Goal: Task Accomplishment & Management: Manage account settings

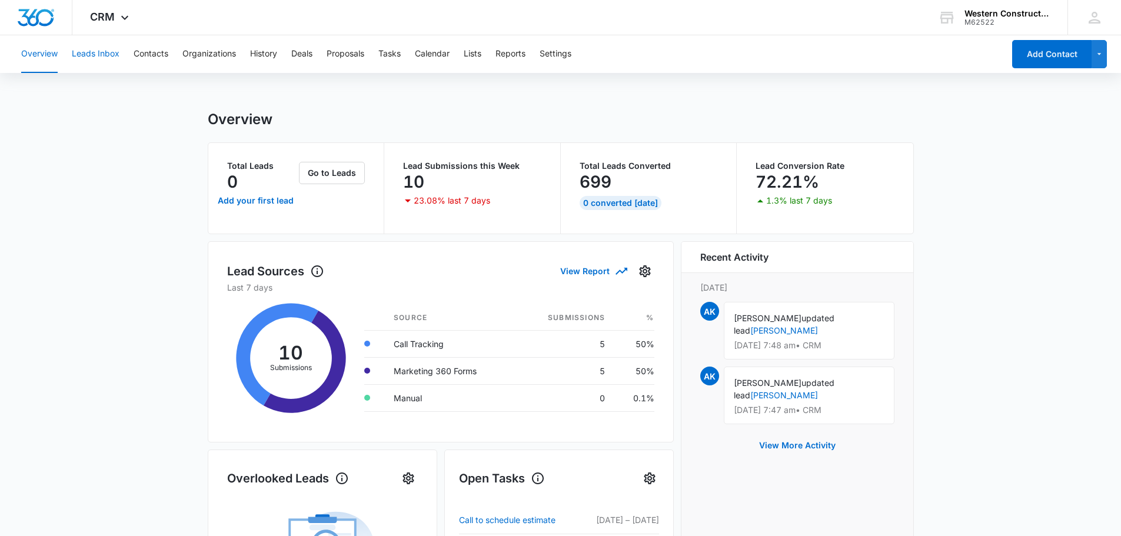
click at [108, 57] on button "Leads Inbox" at bounding box center [96, 54] width 48 height 38
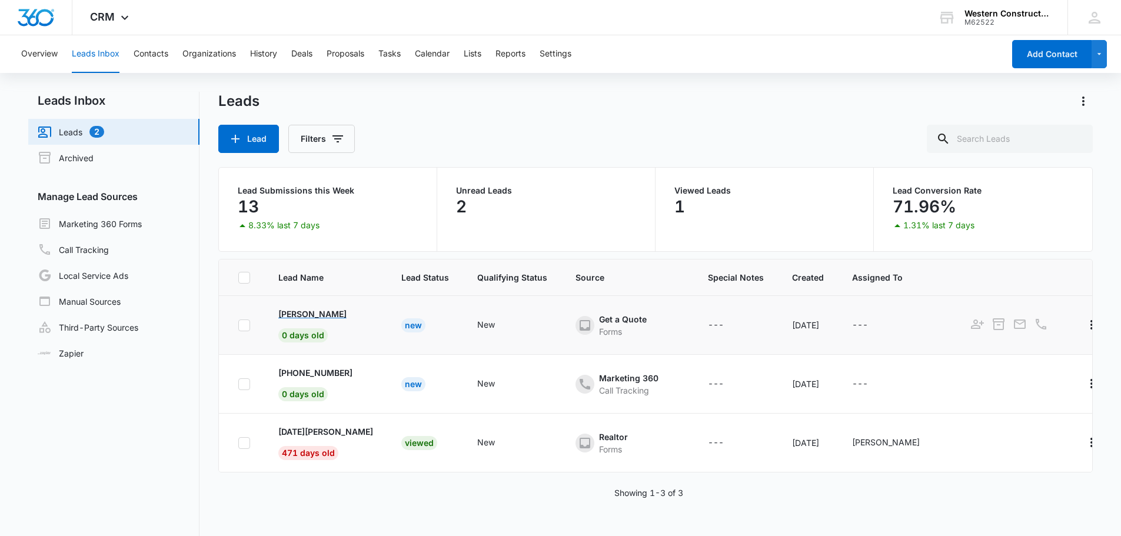
click at [322, 312] on p "[PERSON_NAME]" at bounding box center [312, 314] width 68 height 12
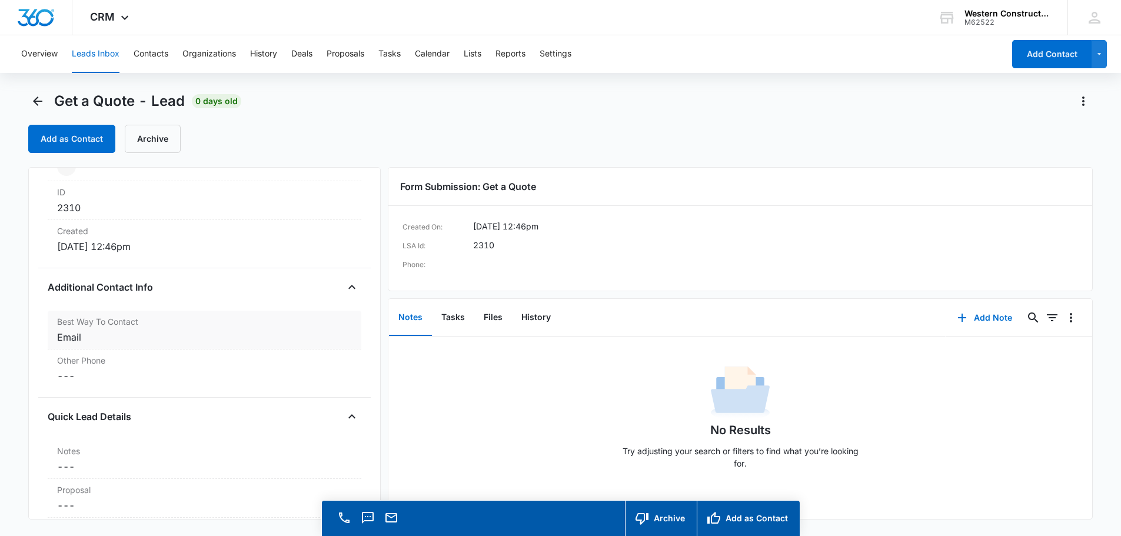
scroll to position [882, 0]
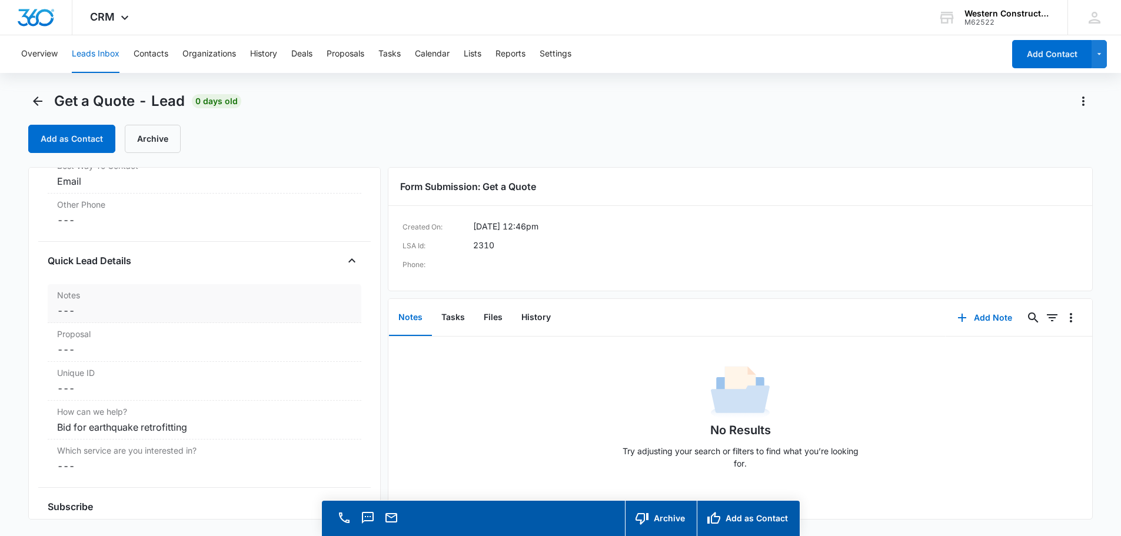
click at [74, 300] on label "Notes" at bounding box center [204, 295] width 295 height 12
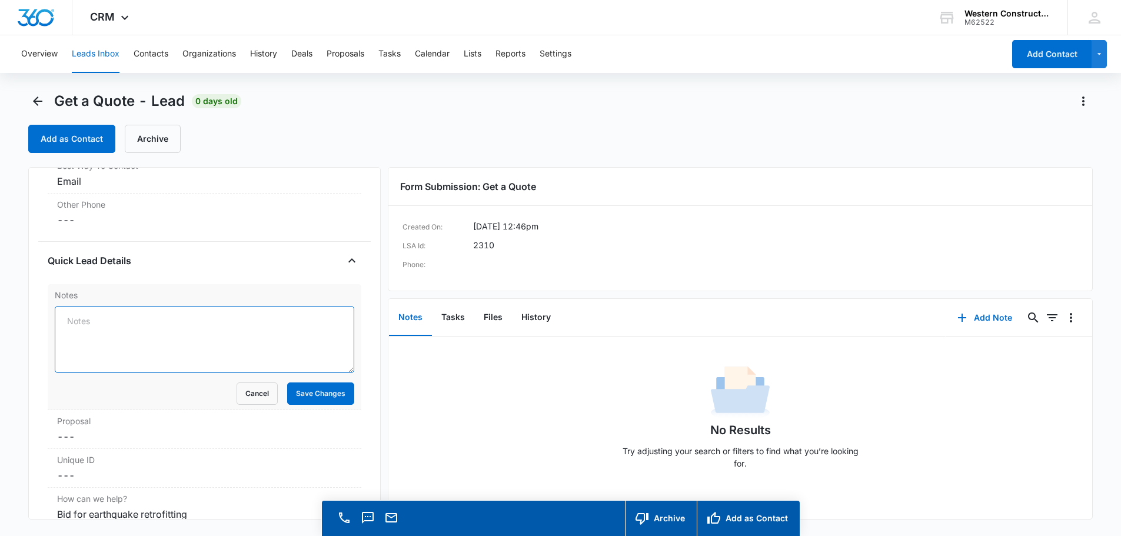
click at [126, 322] on textarea "Notes" at bounding box center [204, 339] width 299 height 67
type textarea "Estimate scheduled [DATE]"
click at [305, 386] on button "Save Changes" at bounding box center [320, 393] width 67 height 22
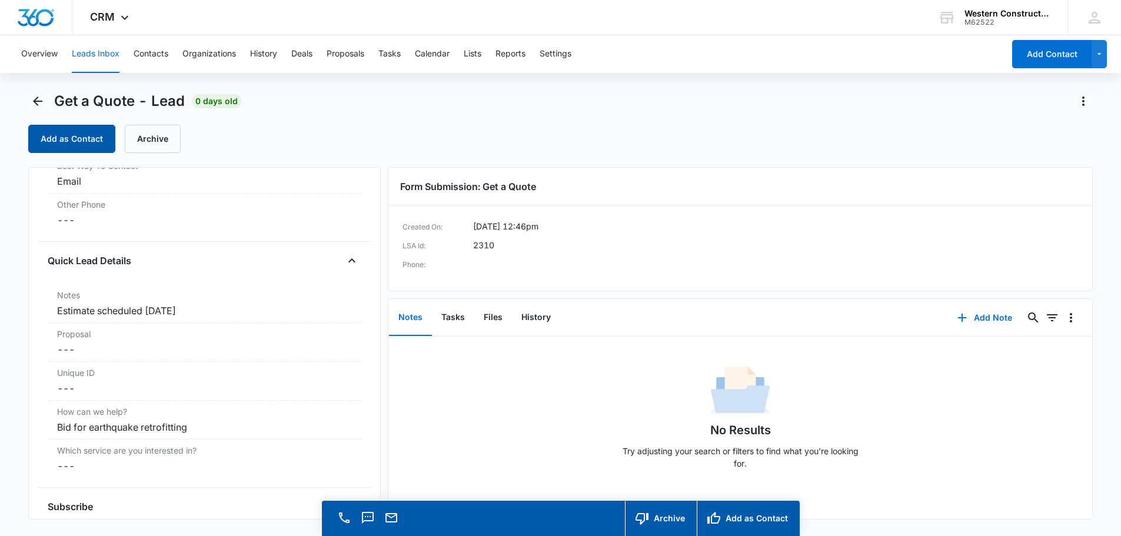
click at [61, 135] on button "Add as Contact" at bounding box center [71, 139] width 87 height 28
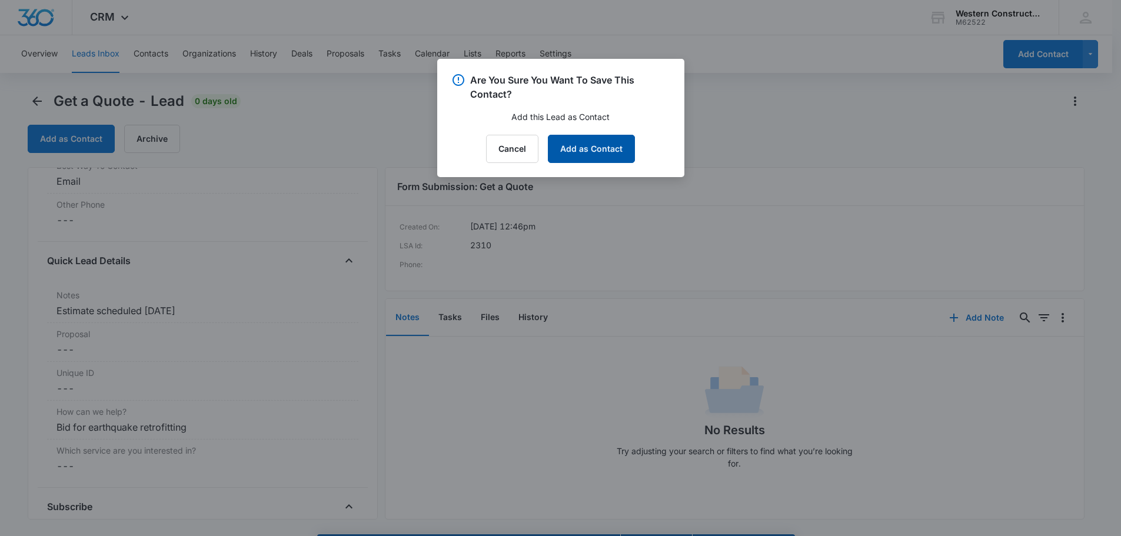
click at [622, 151] on button "Add as Contact" at bounding box center [591, 149] width 87 height 28
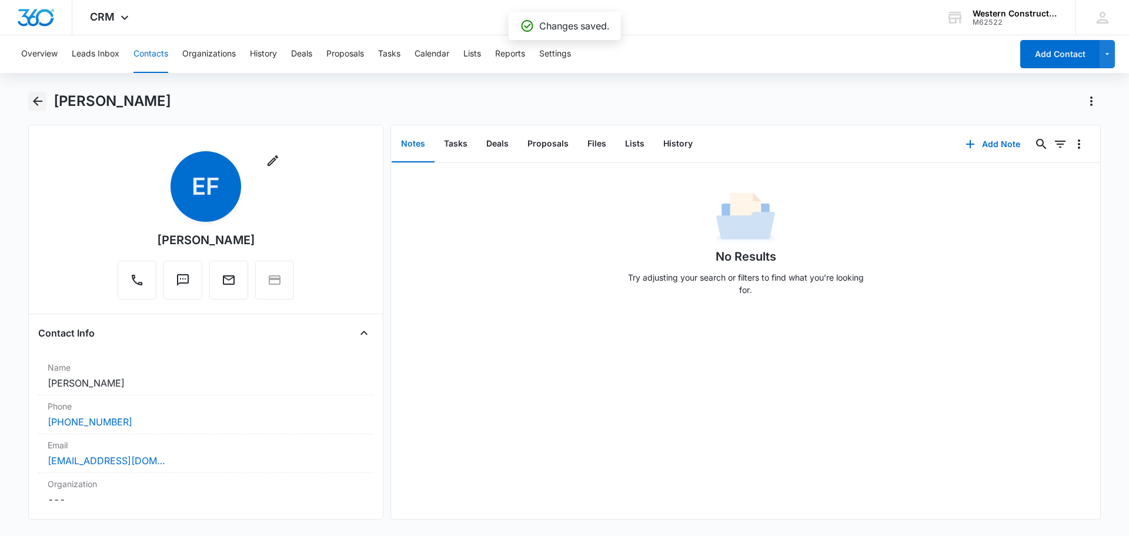
click at [35, 104] on icon "Back" at bounding box center [38, 101] width 14 height 14
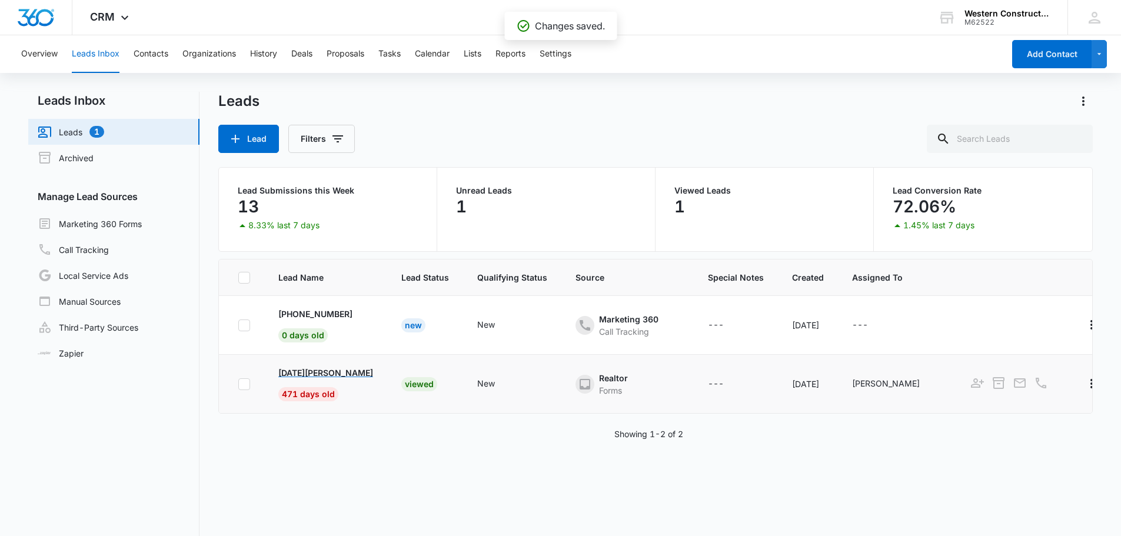
click at [311, 373] on p "[DATE][PERSON_NAME]" at bounding box center [325, 372] width 95 height 12
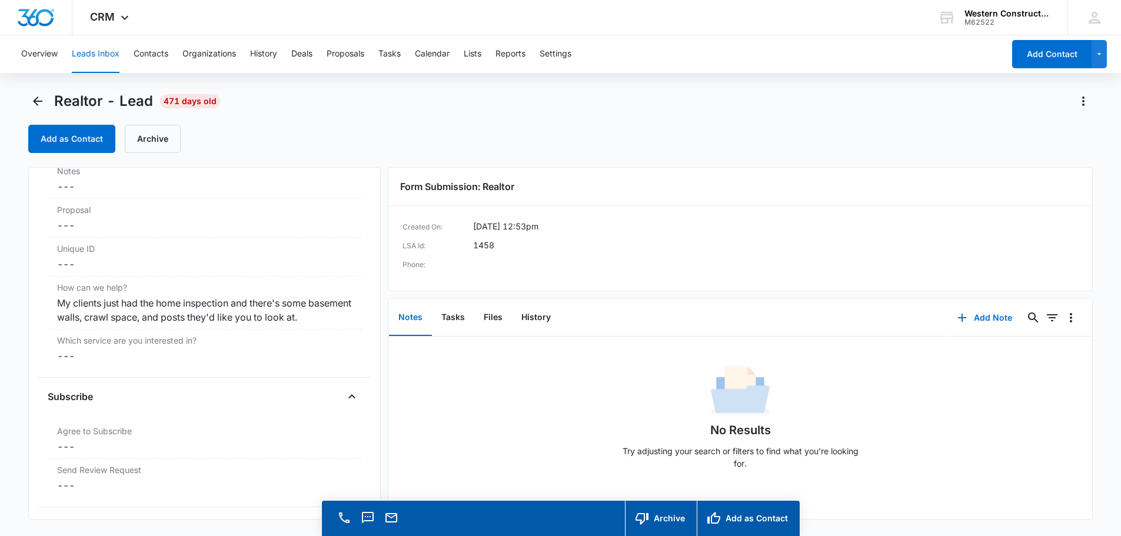
scroll to position [894, 0]
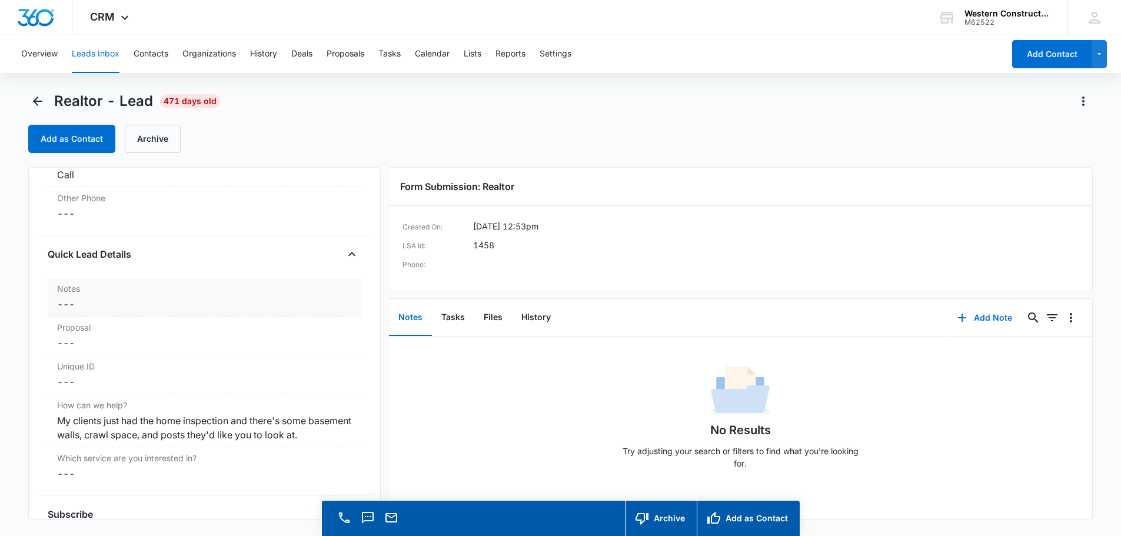
click at [111, 299] on dd "Cancel Save Changes ---" at bounding box center [204, 304] width 295 height 14
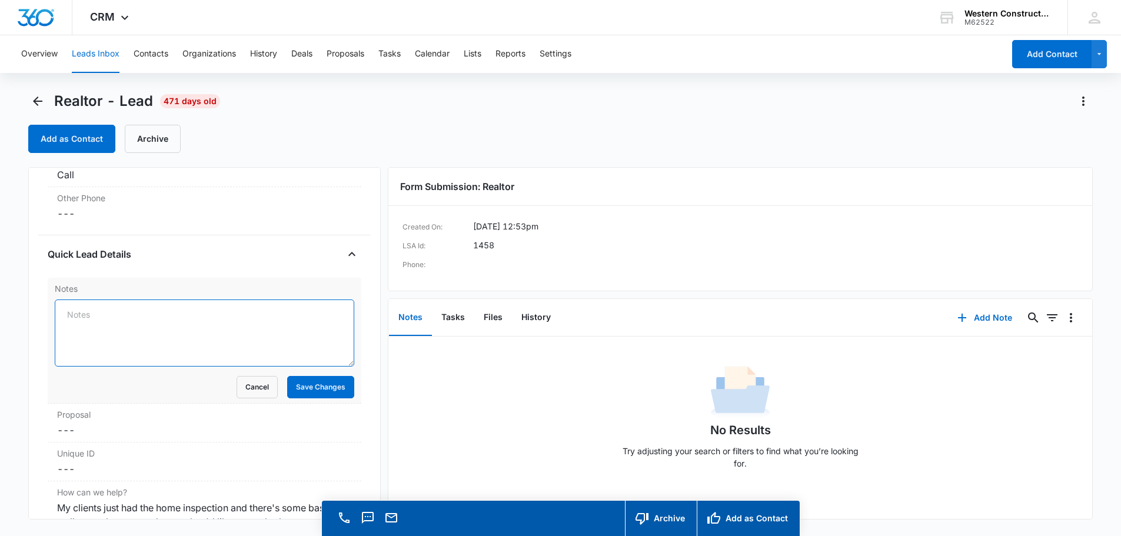
click at [96, 316] on textarea "Notes" at bounding box center [204, 332] width 299 height 67
type textarea "Estimate scheduled [DATE]"
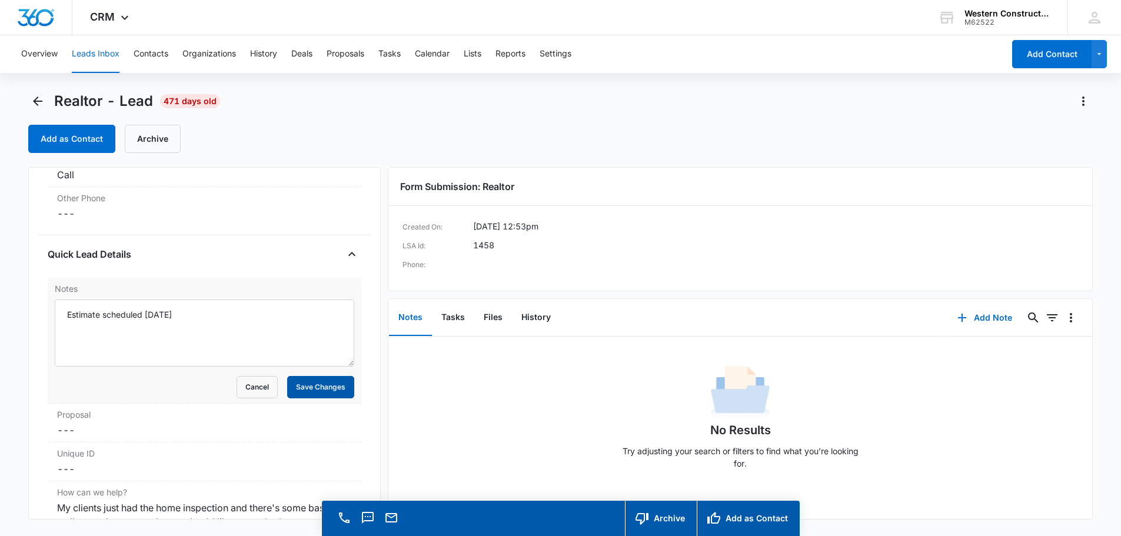
click at [335, 385] on button "Save Changes" at bounding box center [320, 387] width 67 height 22
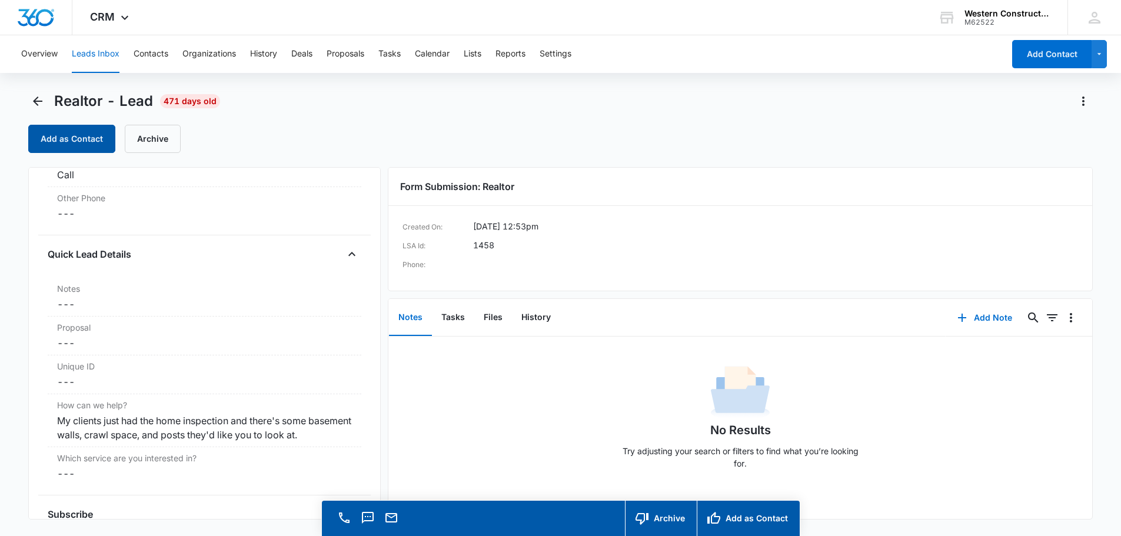
click at [92, 139] on button "Add as Contact" at bounding box center [71, 139] width 87 height 28
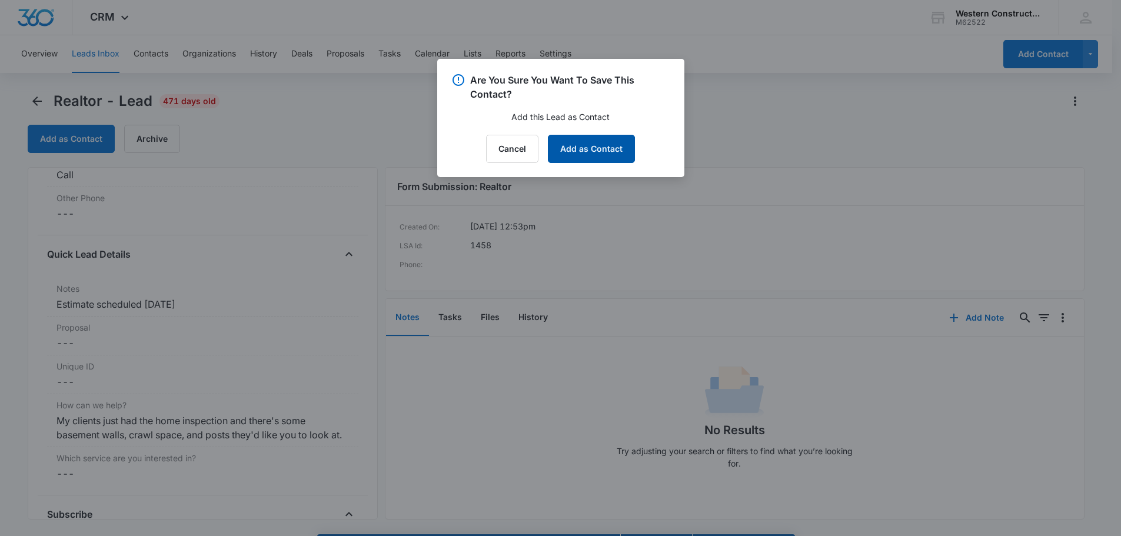
click at [576, 155] on button "Add as Contact" at bounding box center [591, 149] width 87 height 28
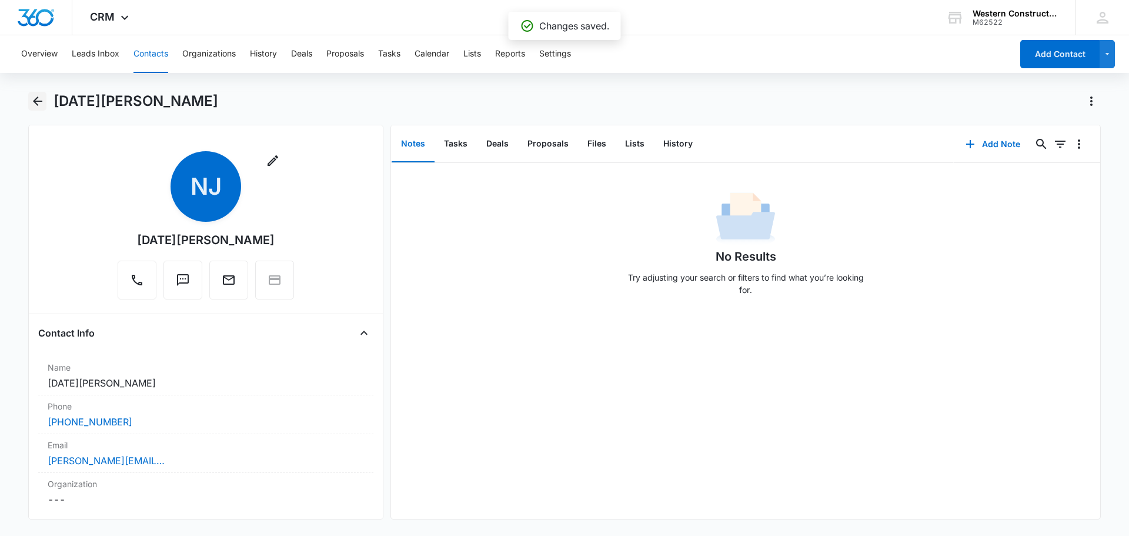
click at [33, 102] on icon "Back" at bounding box center [38, 101] width 14 height 14
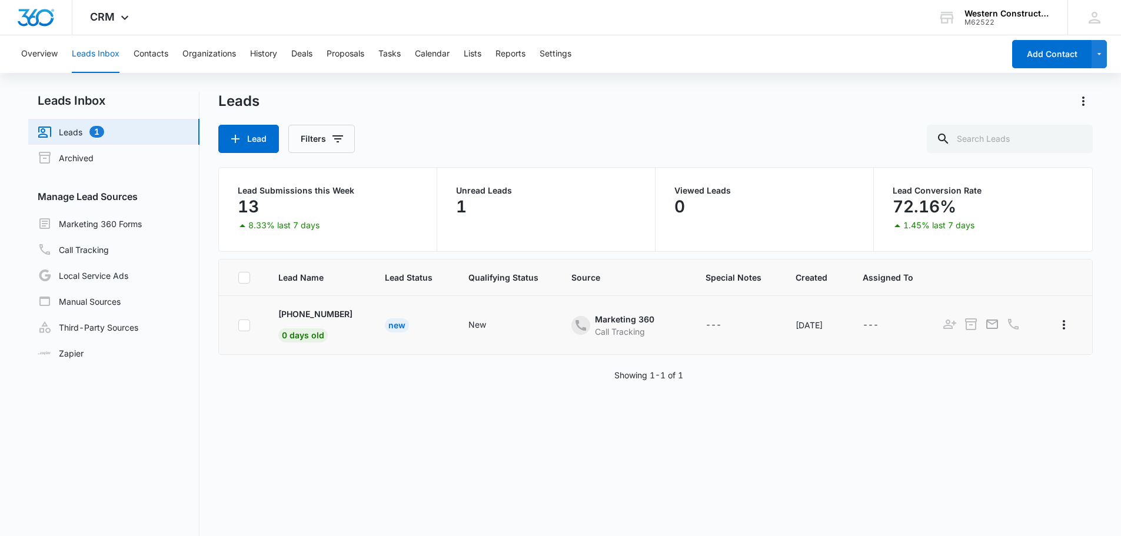
click at [344, 305] on td "[PHONE_NUMBER] 0 days old" at bounding box center [317, 325] width 107 height 59
click at [339, 319] on p "[PHONE_NUMBER]" at bounding box center [315, 314] width 74 height 12
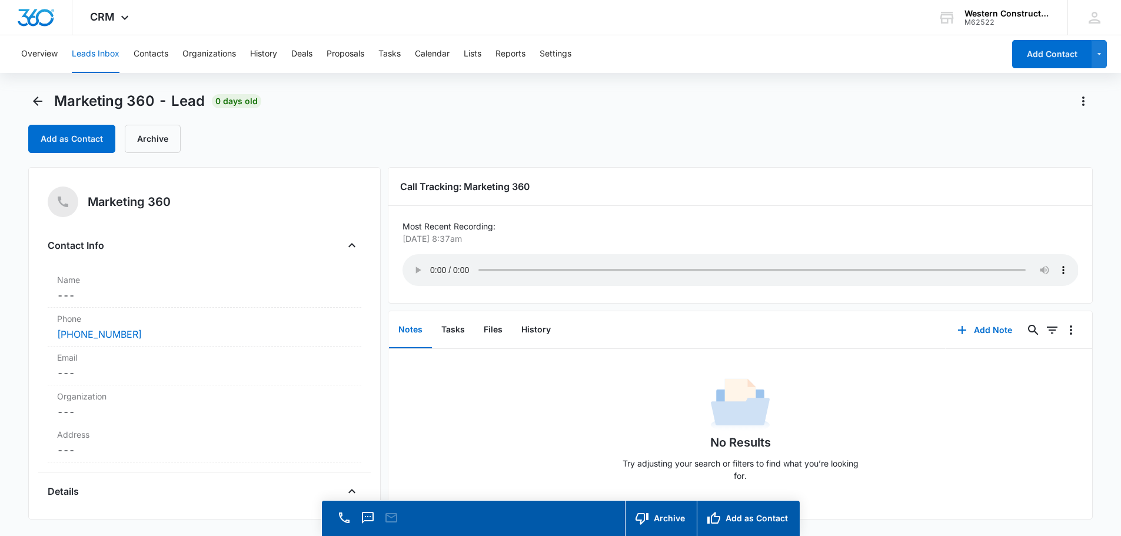
click at [671, 159] on div "Marketing 360 - Lead 0 days old Add as Contact Archive" at bounding box center [560, 129] width 1065 height 75
click at [534, 414] on div "No Results Try adjusting your search or filters to find what you’re looking for." at bounding box center [740, 433] width 704 height 116
click at [109, 291] on dd "Cancel Save Changes ---" at bounding box center [204, 295] width 295 height 14
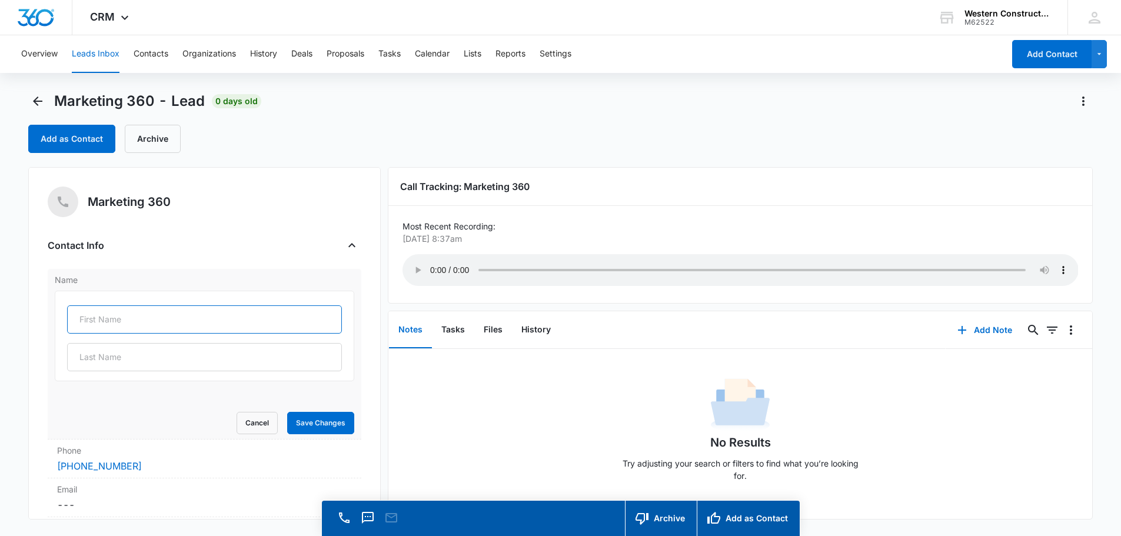
click at [104, 305] on input "text" at bounding box center [204, 319] width 275 height 28
type input "Max"
type input "Heckseher"
click at [332, 425] on button "Save Changes" at bounding box center [320, 423] width 67 height 22
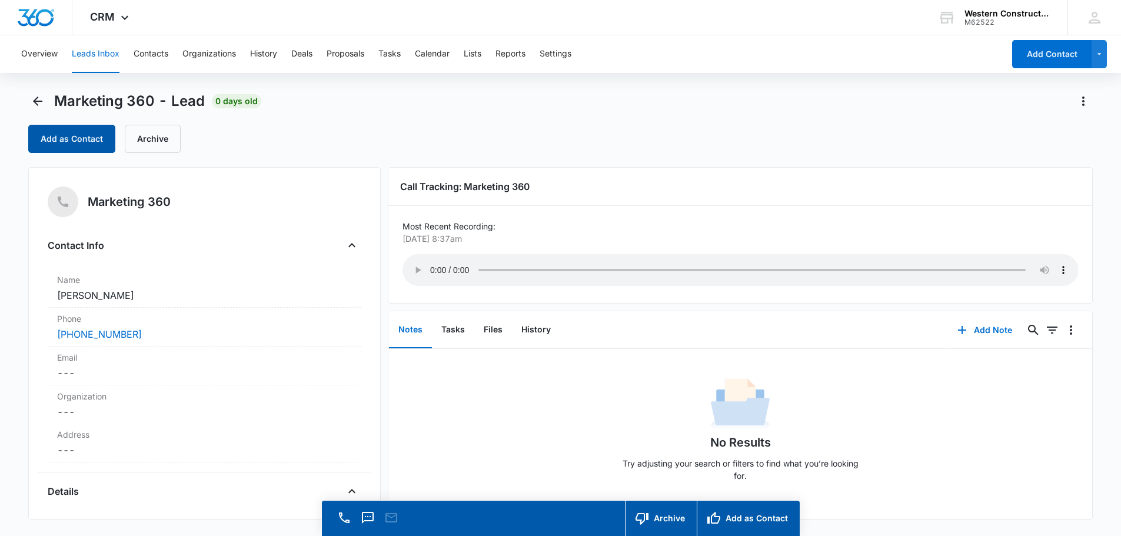
drag, startPoint x: 85, startPoint y: 154, endPoint x: 84, endPoint y: 145, distance: 9.6
click at [85, 154] on div "Marketing 360 - Lead 0 days old Add as Contact Archive" at bounding box center [560, 129] width 1065 height 75
click at [84, 138] on button "Add as Contact" at bounding box center [71, 139] width 87 height 28
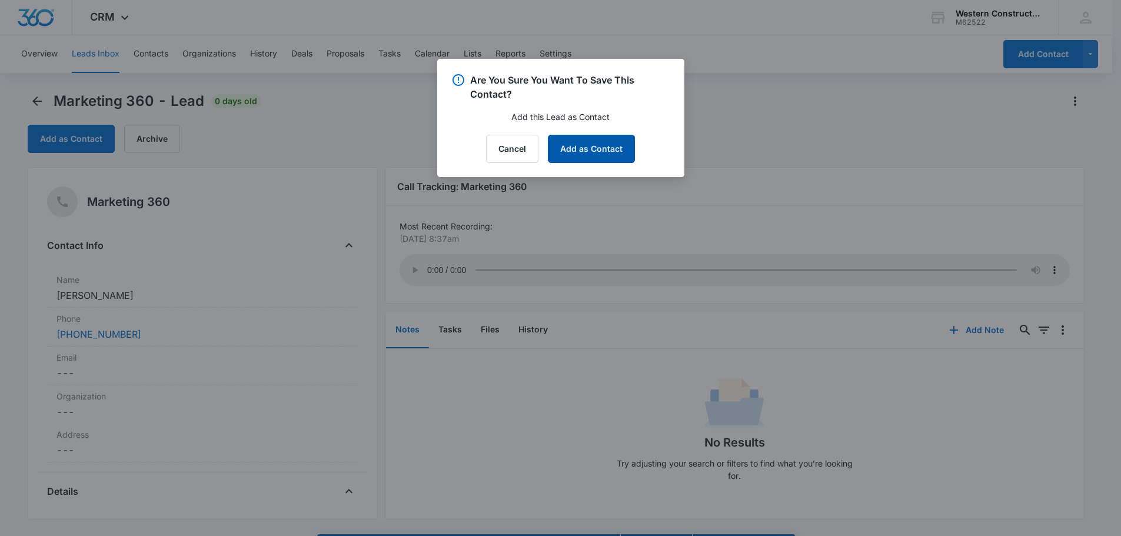
click at [585, 148] on button "Add as Contact" at bounding box center [591, 149] width 87 height 28
